Goal: Task Accomplishment & Management: Manage account settings

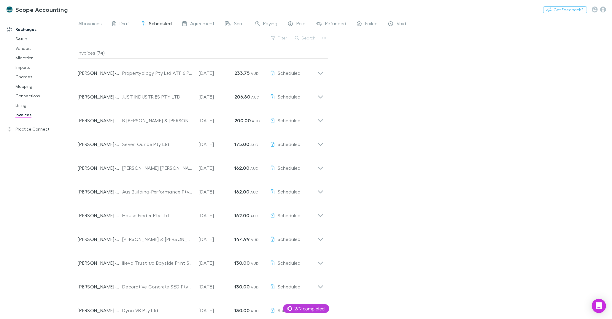
click at [87, 10] on button "Switch company" at bounding box center [93, 9] width 39 height 7
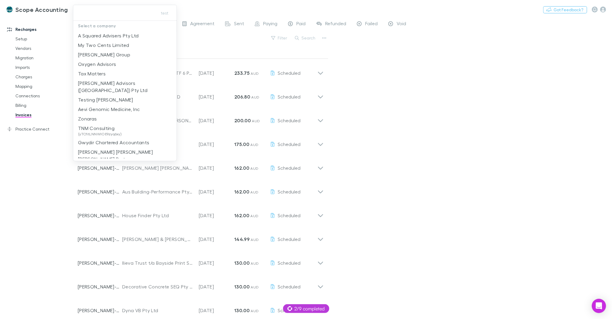
type input "********"
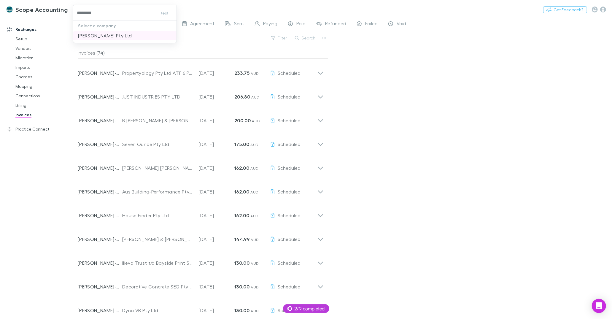
click at [98, 34] on p "[PERSON_NAME] Pty Ltd" at bounding box center [105, 35] width 54 height 7
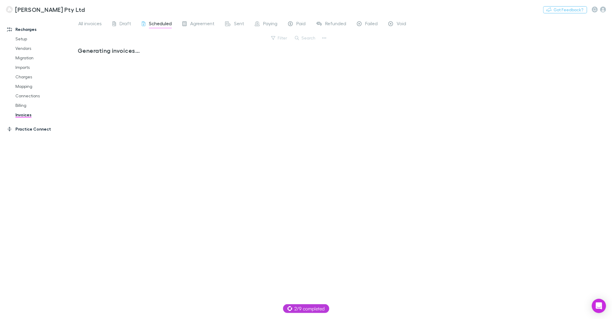
click at [34, 131] on link "Practice Connect" at bounding box center [38, 128] width 75 height 9
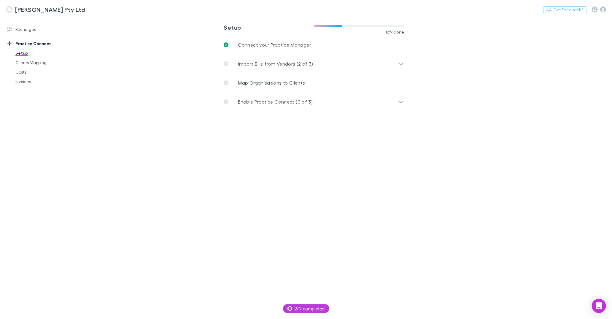
click at [250, 80] on p "Map Organisations to Clients" at bounding box center [271, 82] width 67 height 7
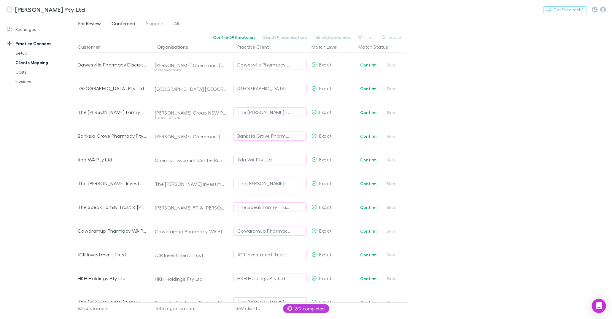
click at [130, 23] on span "Confirmed" at bounding box center [124, 24] width 24 height 8
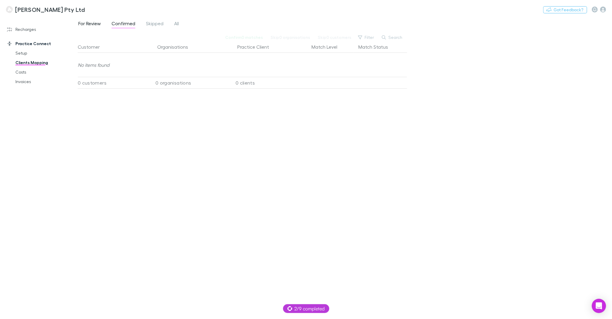
click at [96, 23] on span "For Review" at bounding box center [89, 24] width 23 height 8
